Goal: Task Accomplishment & Management: Complete application form

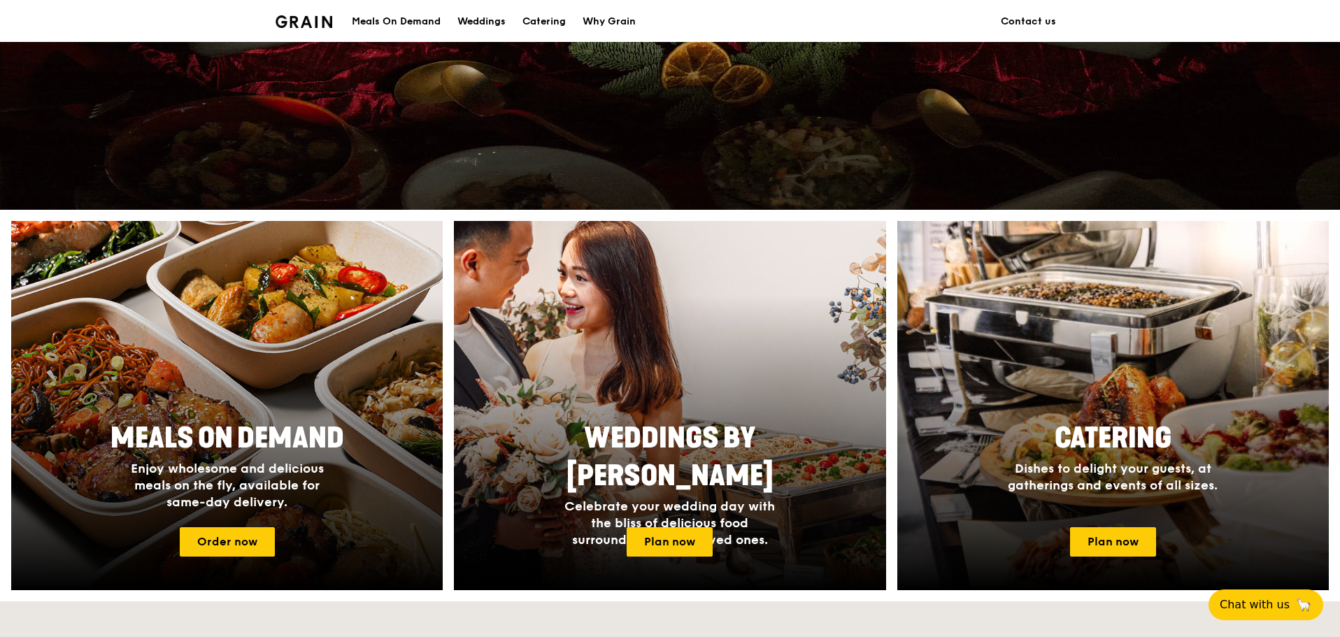
scroll to position [582, 0]
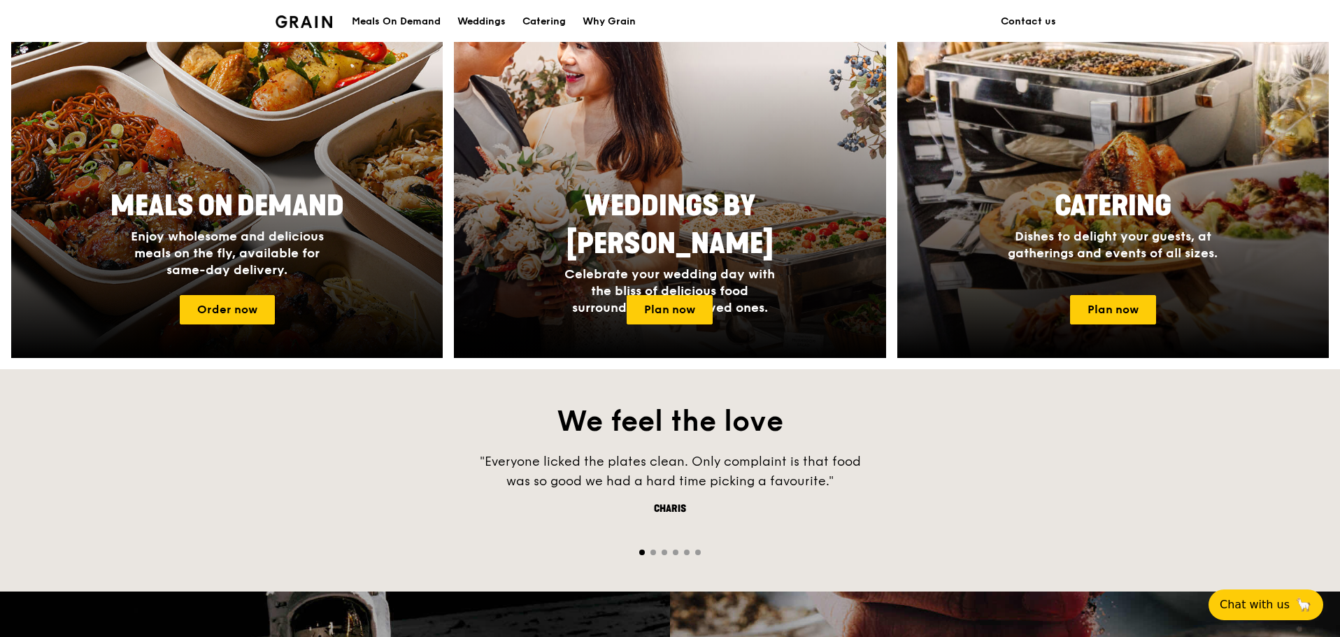
click at [314, 431] on h2 "We feel the love" at bounding box center [670, 422] width 1340 height 38
drag, startPoint x: 420, startPoint y: 470, endPoint x: 433, endPoint y: 465, distance: 14.2
click at [392, 461] on div ""Everyone licked the plates clean. Only complaint is that food was so good we h…" at bounding box center [670, 495] width 1340 height 87
click at [387, 456] on div ""Everyone licked the plates clean. Only complaint is that food was so good we h…" at bounding box center [670, 495] width 1340 height 87
click at [376, 450] on div "We feel the love “Ordering was simple, the food classy, healthy yet delicious. …" at bounding box center [670, 480] width 1340 height 222
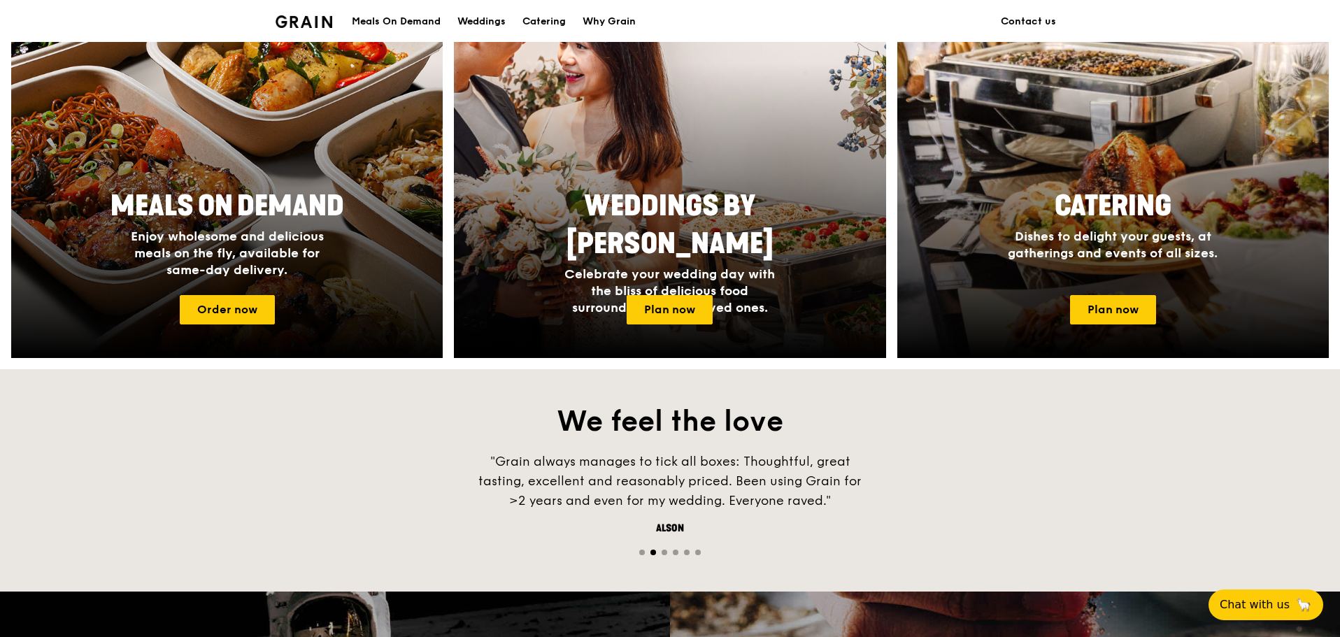
drag, startPoint x: 370, startPoint y: 445, endPoint x: 351, endPoint y: 443, distance: 19.0
click at [352, 445] on div "We feel the love “Ordering was simple, the food classy, healthy yet delicious. …" at bounding box center [670, 480] width 1340 height 222
click at [334, 436] on div "We feel the love “Ordering was simple, the food classy, healthy yet delicious. …" at bounding box center [670, 480] width 1340 height 222
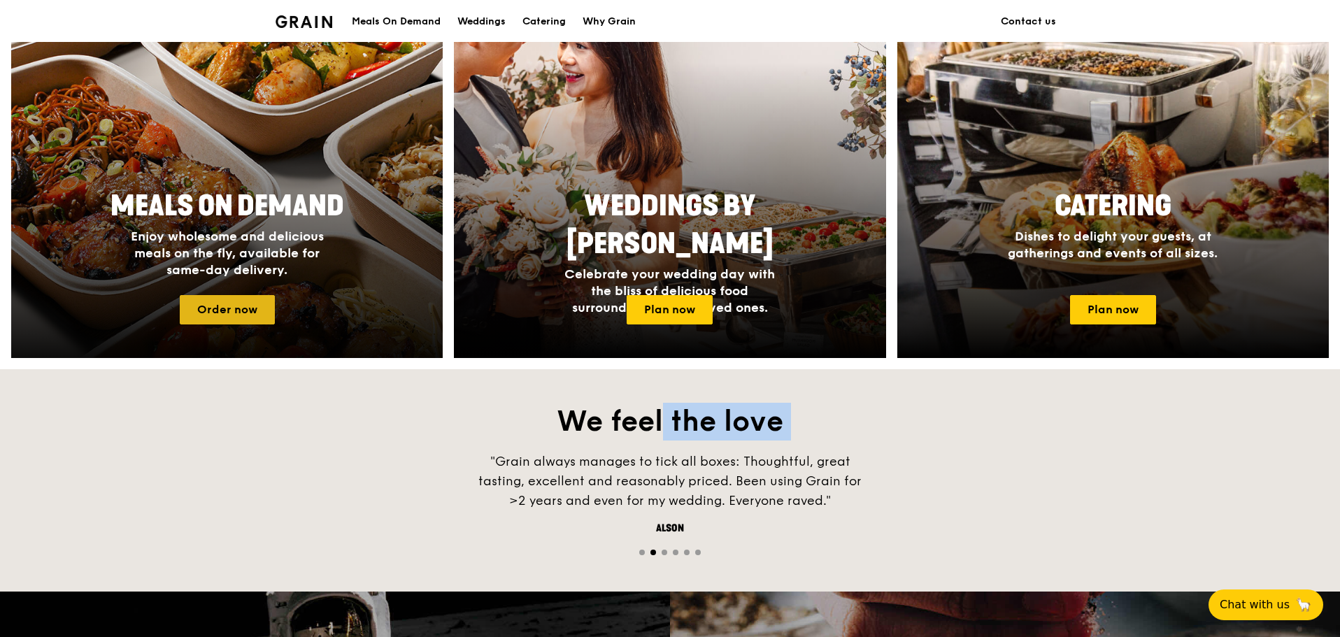
click at [231, 299] on link "Order now" at bounding box center [227, 309] width 95 height 29
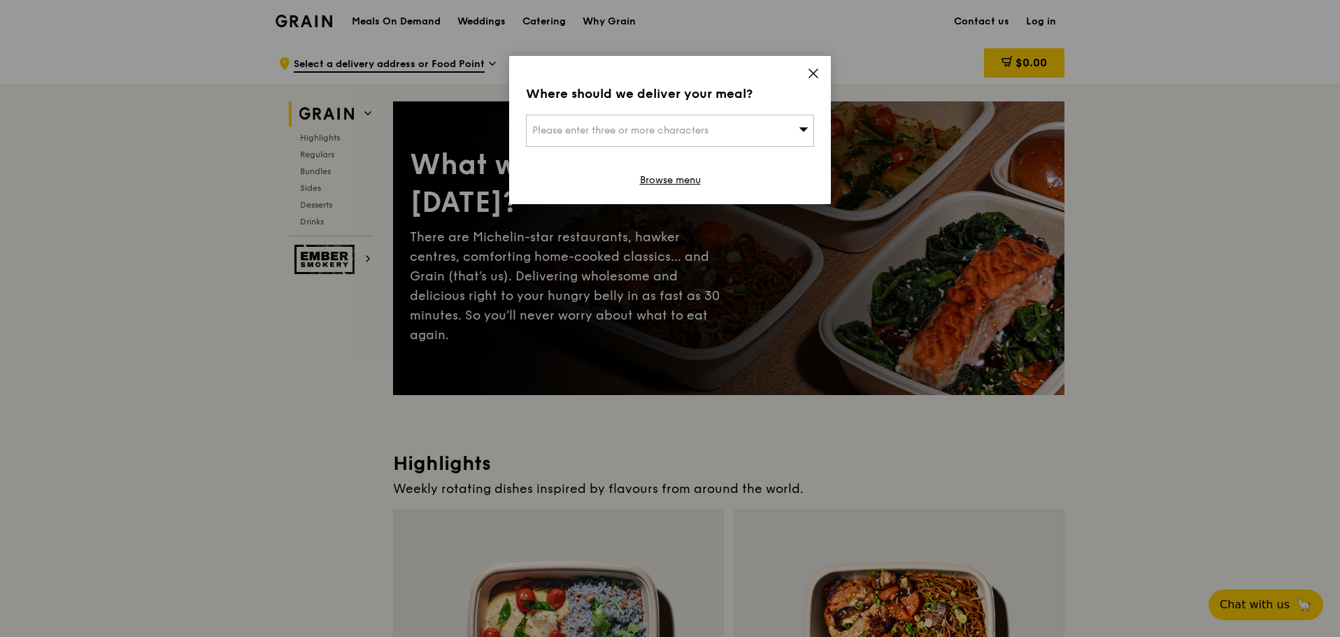
click at [666, 71] on icon at bounding box center [813, 73] width 13 height 13
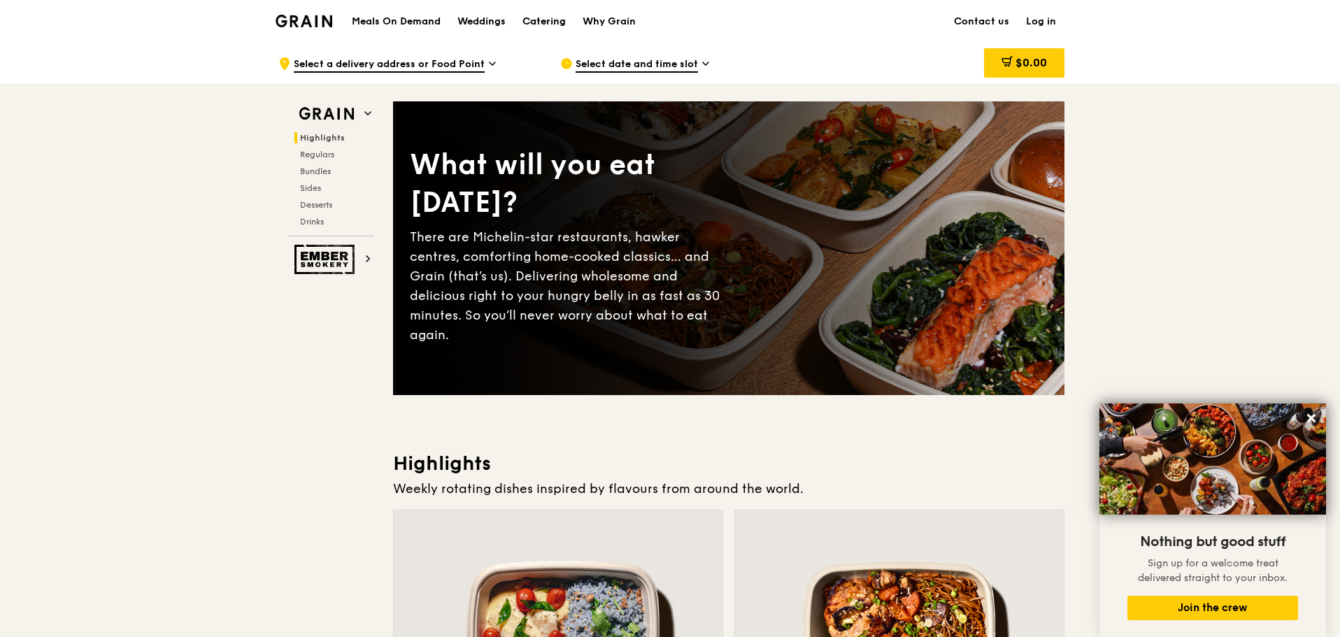
click at [554, 15] on div "Catering" at bounding box center [543, 22] width 43 height 42
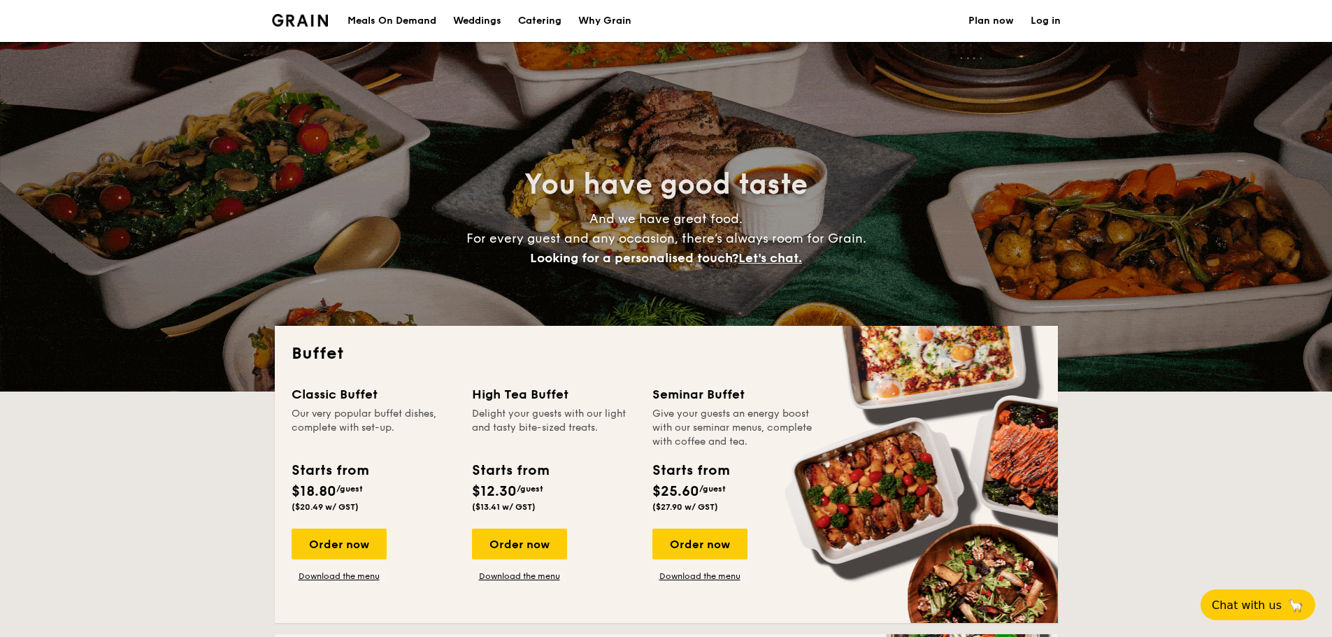
select select
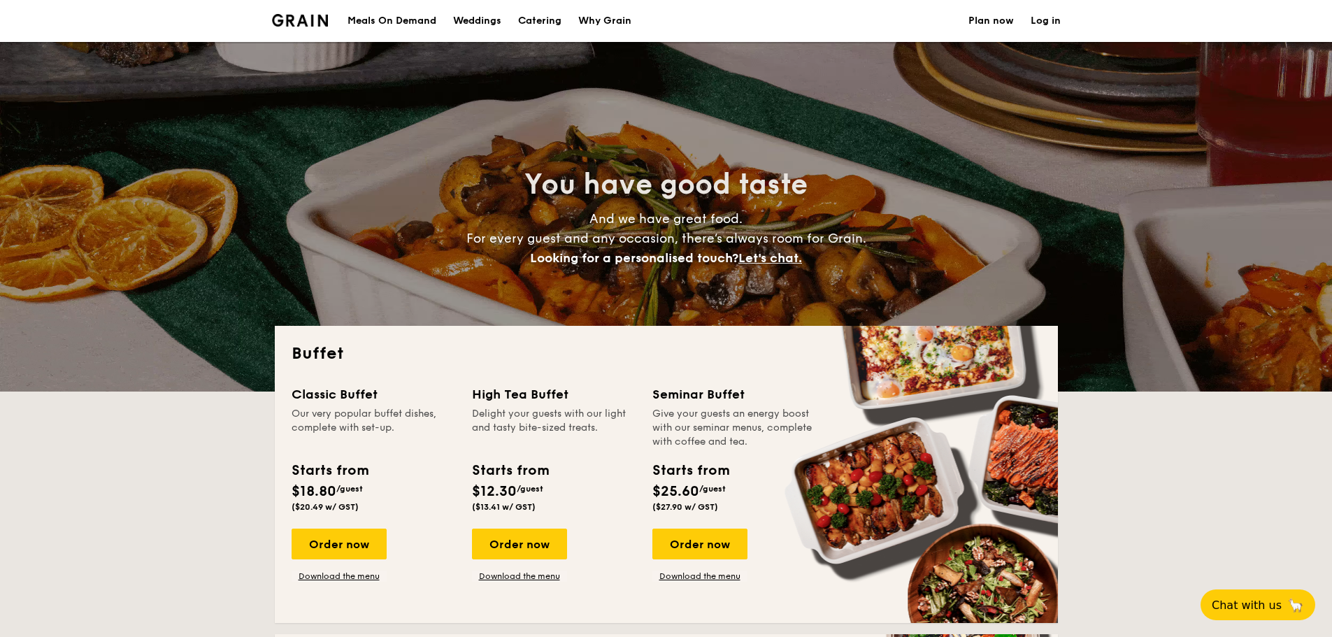
drag, startPoint x: 210, startPoint y: 527, endPoint x: 221, endPoint y: 523, distance: 11.7
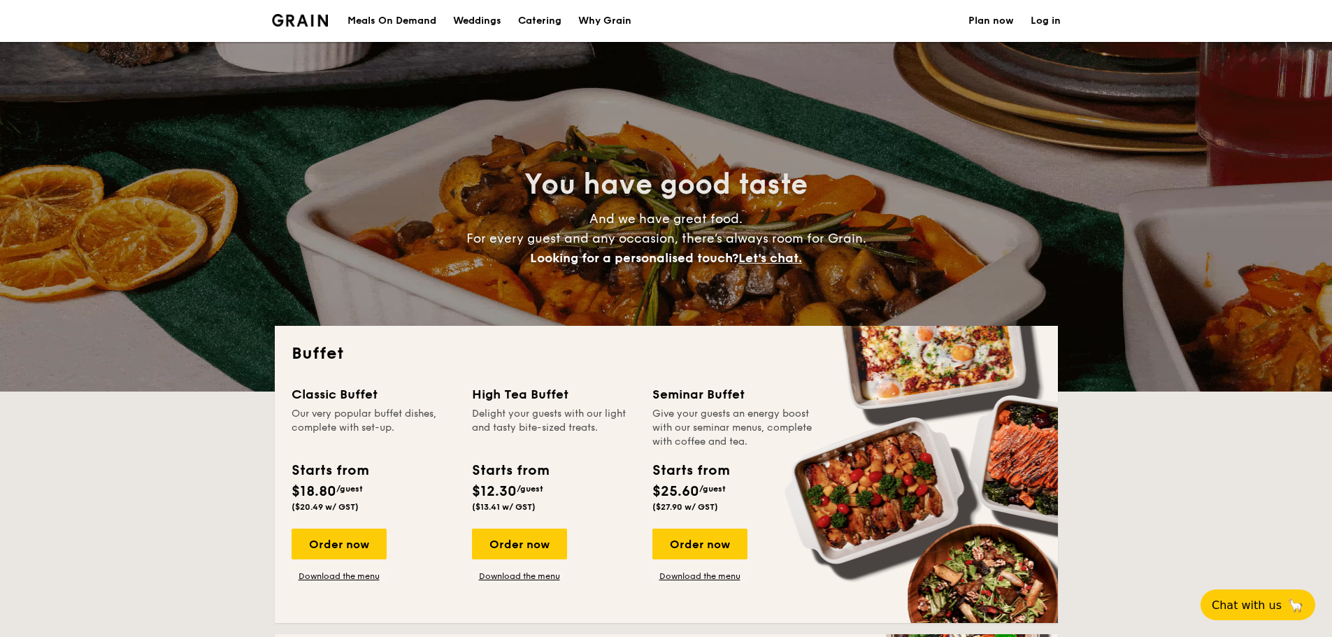
scroll to position [466, 0]
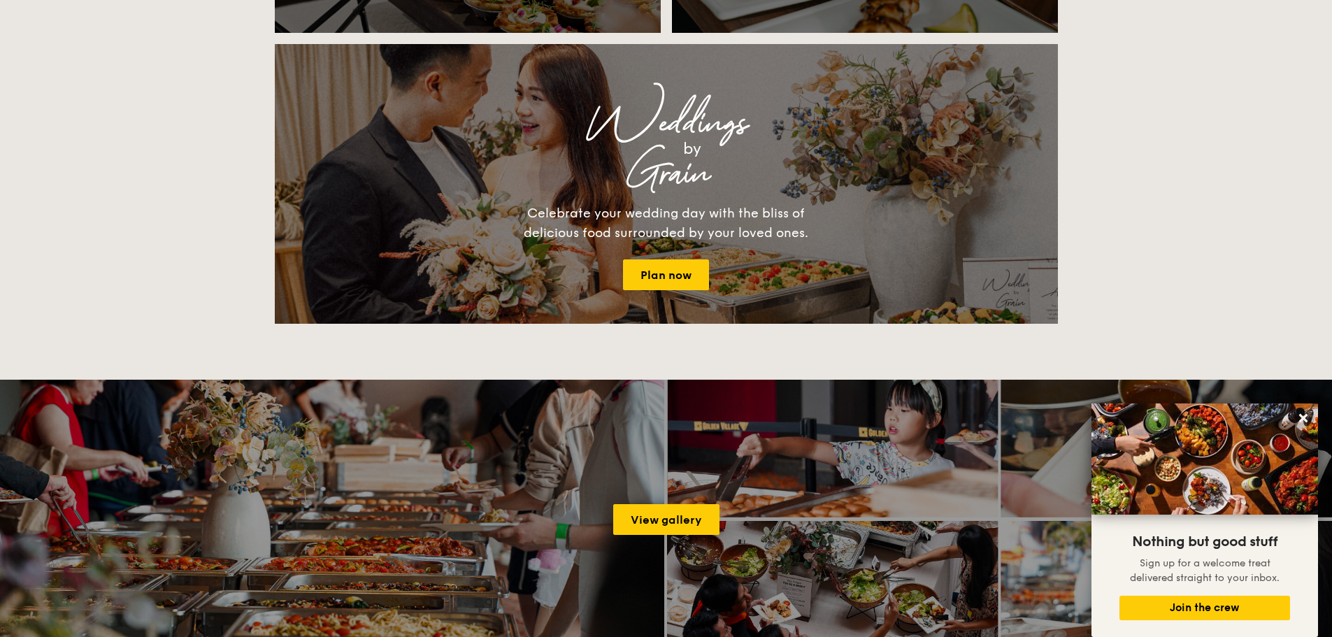
scroll to position [1865, 0]
